Goal: Find specific page/section: Find specific page/section

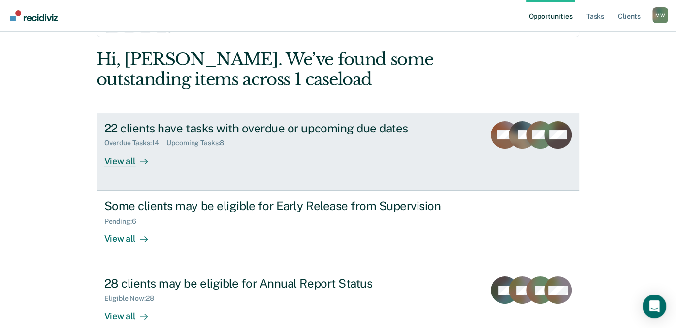
scroll to position [49, 0]
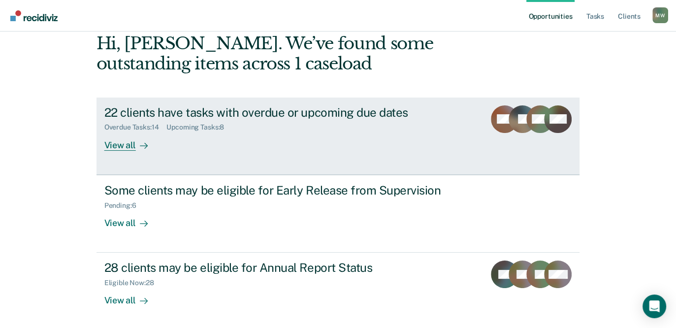
click at [127, 148] on div "View all" at bounding box center [131, 141] width 55 height 19
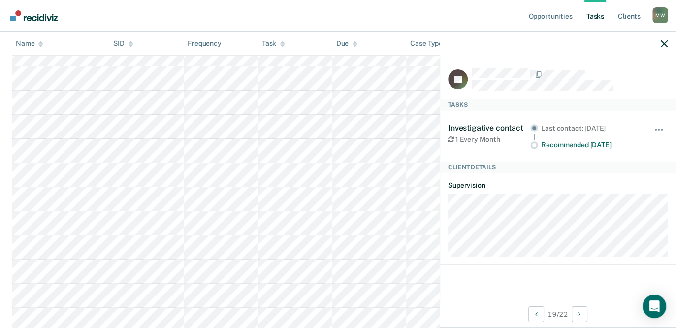
scroll to position [287, 0]
click at [251, 12] on nav "Opportunities Tasks Client s Meghan Willis M W Profile How it works Log Out" at bounding box center [338, 16] width 676 height 32
